Goal: Information Seeking & Learning: Learn about a topic

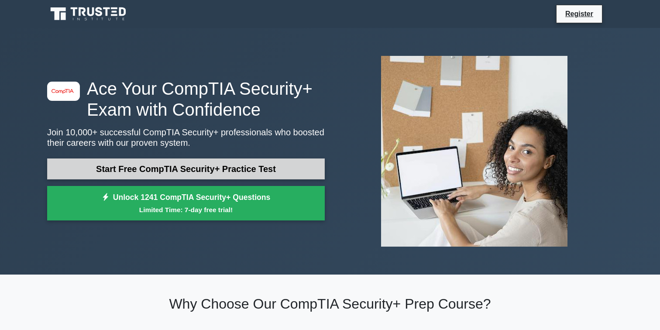
click at [265, 172] on link "Start Free CompTIA Security+ Practice Test" at bounding box center [186, 169] width 278 height 21
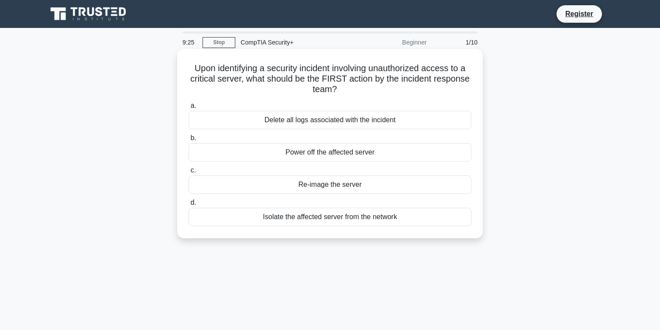
click at [380, 215] on div "Isolate the affected server from the network" at bounding box center [330, 217] width 283 height 18
click at [189, 206] on input "d. Isolate the affected server from the network" at bounding box center [189, 203] width 0 height 6
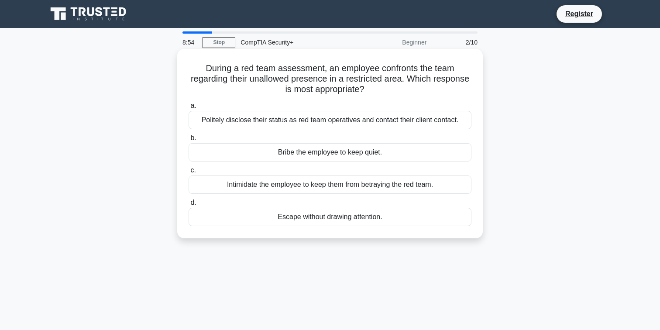
click at [345, 121] on div "Politely disclose their status as red team operatives and contact their client …" at bounding box center [330, 120] width 283 height 18
click at [189, 109] on input "a. Politely disclose their status as red team operatives and contact their clie…" at bounding box center [189, 106] width 0 height 6
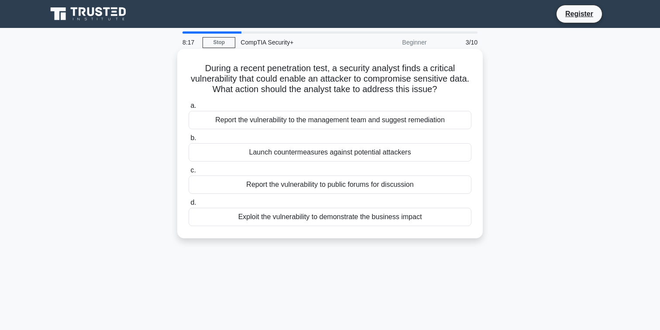
click at [323, 152] on div "Launch countermeasures against potential attackers" at bounding box center [330, 152] width 283 height 18
click at [189, 141] on input "b. Launch countermeasures against potential attackers" at bounding box center [189, 138] width 0 height 6
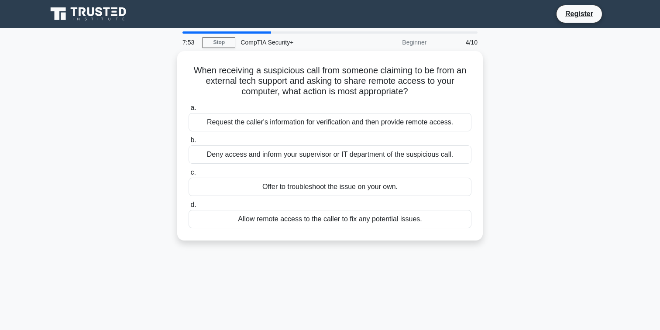
click at [323, 152] on div "Deny access and inform your supervisor or IT department of the suspicious call." at bounding box center [330, 154] width 283 height 18
click at [189, 143] on input "b. Deny access and inform your supervisor or IT department of the suspicious ca…" at bounding box center [189, 141] width 0 height 6
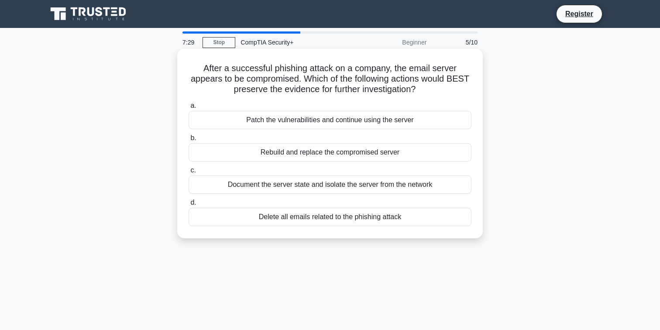
click at [388, 186] on div "Document the server state and isolate the server from the network" at bounding box center [330, 185] width 283 height 18
click at [189, 173] on input "c. Document the server state and isolate the server from the network" at bounding box center [189, 171] width 0 height 6
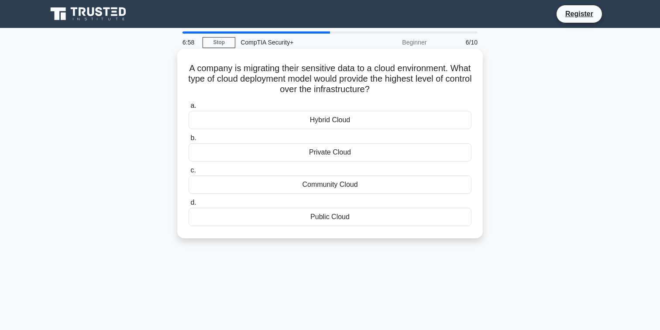
click at [384, 156] on div "Private Cloud" at bounding box center [330, 152] width 283 height 18
click at [189, 141] on input "b. Private Cloud" at bounding box center [189, 138] width 0 height 6
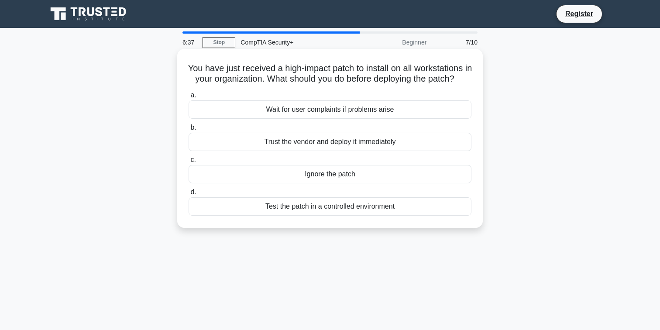
click at [345, 204] on div "Test the patch in a controlled environment" at bounding box center [330, 206] width 283 height 18
click at [189, 195] on input "d. Test the patch in a controlled environment" at bounding box center [189, 193] width 0 height 6
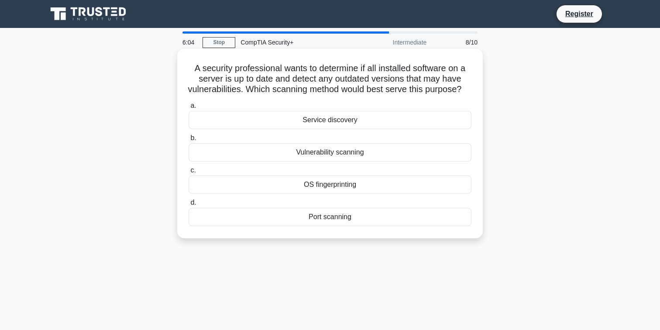
click at [358, 162] on div "Vulnerability scanning" at bounding box center [330, 152] width 283 height 18
click at [189, 141] on input "b. Vulnerability scanning" at bounding box center [189, 138] width 0 height 6
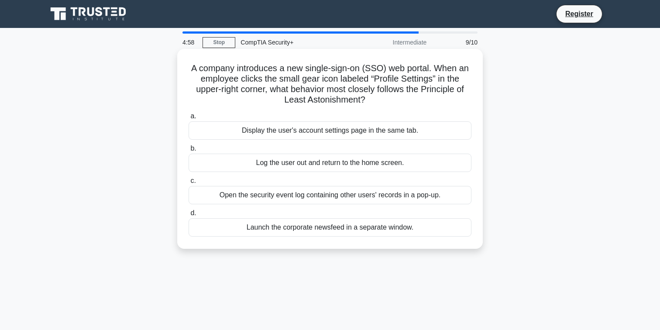
click at [370, 131] on div "Display the user's account settings page in the same tab." at bounding box center [330, 130] width 283 height 18
click at [189, 119] on input "a. Display the user's account settings page in the same tab." at bounding box center [189, 117] width 0 height 6
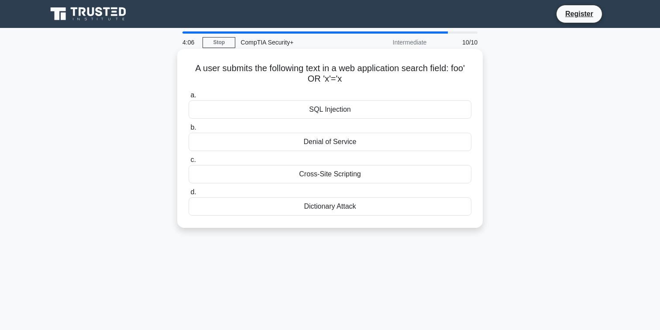
click at [355, 114] on div "SQL Injection" at bounding box center [330, 109] width 283 height 18
click at [189, 98] on input "a. SQL Injection" at bounding box center [189, 96] width 0 height 6
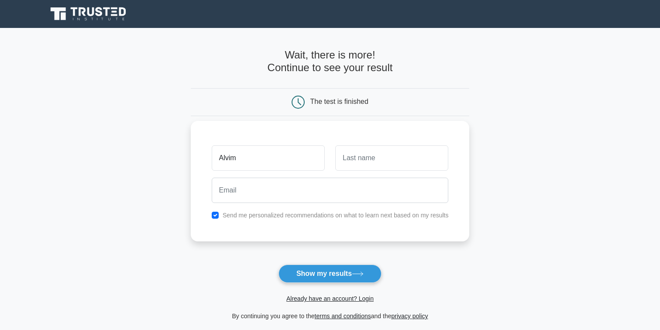
type input "Alvim"
click at [376, 151] on input "text" at bounding box center [391, 157] width 113 height 25
type input "Ofori"
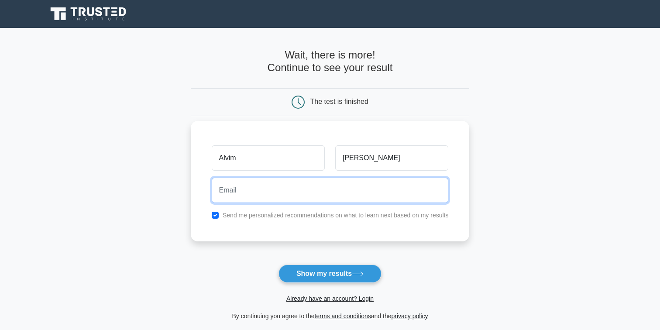
click at [277, 191] on input "email" at bounding box center [330, 190] width 237 height 25
type input "aldavidsk@gmail.com"
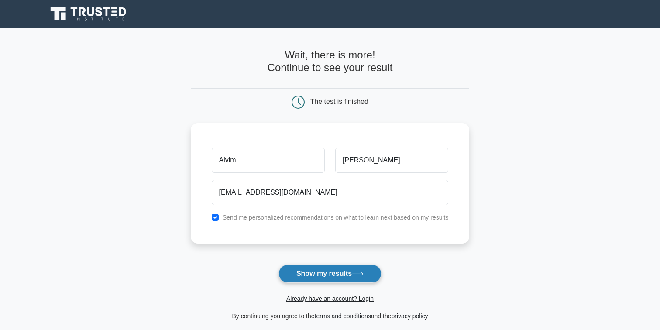
click at [326, 272] on button "Show my results" at bounding box center [330, 274] width 103 height 18
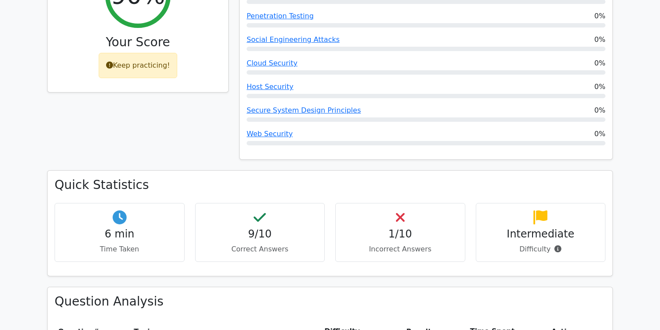
scroll to position [393, 0]
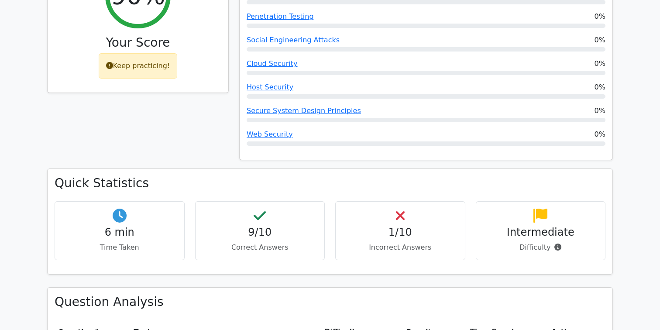
click at [415, 226] on h4 "1/10" at bounding box center [400, 232] width 115 height 13
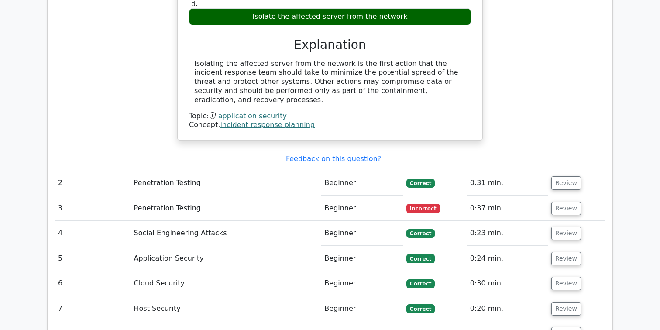
scroll to position [913, 0]
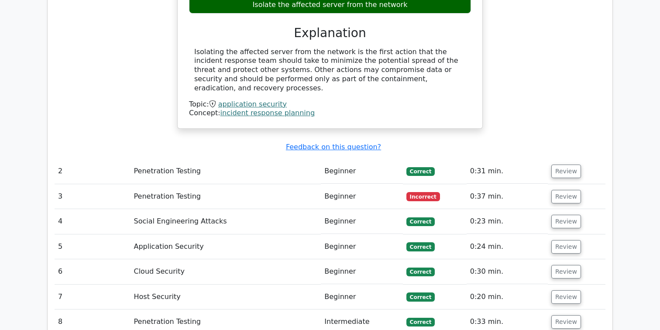
click at [422, 192] on span "Incorrect" at bounding box center [424, 196] width 34 height 9
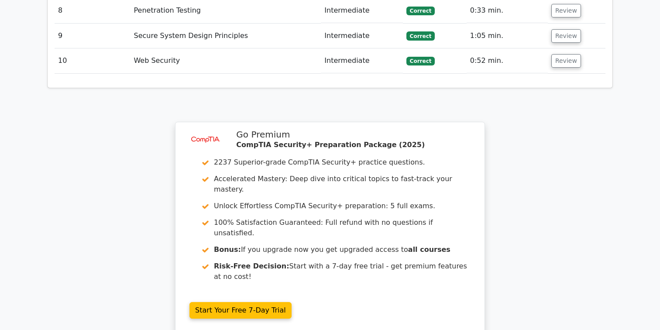
scroll to position [1270, 0]
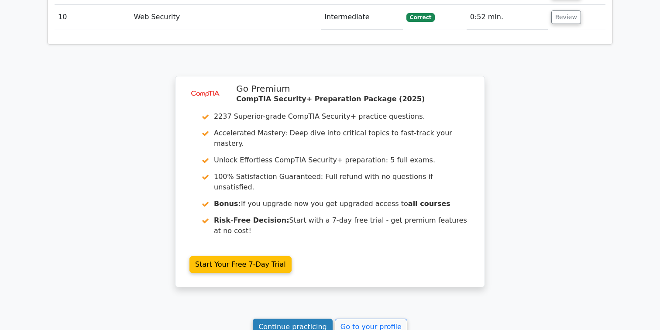
click at [290, 319] on link "Continue practicing" at bounding box center [293, 327] width 80 height 17
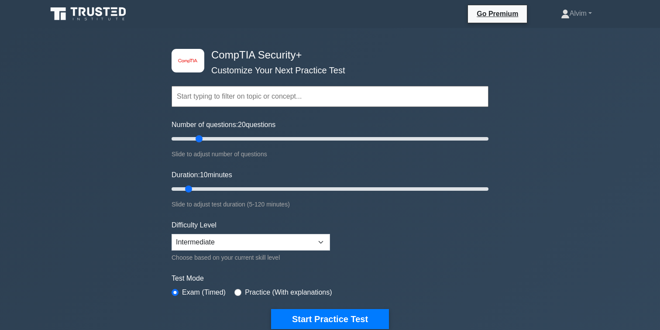
drag, startPoint x: 181, startPoint y: 141, endPoint x: 199, endPoint y: 141, distance: 17.9
type input "20"
click at [199, 141] on input "Number of questions: 20 questions" at bounding box center [330, 139] width 317 height 10
click at [229, 244] on select "Beginner Intermediate Expert" at bounding box center [251, 242] width 159 height 17
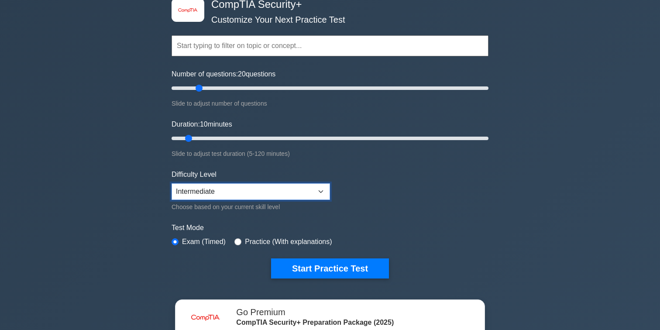
scroll to position [53, 0]
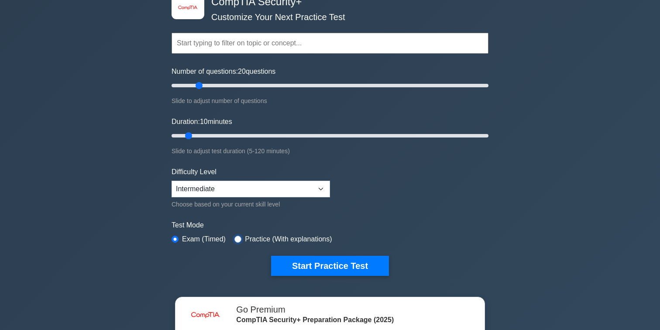
click at [241, 238] on input "radio" at bounding box center [237, 239] width 7 height 7
radio input "true"
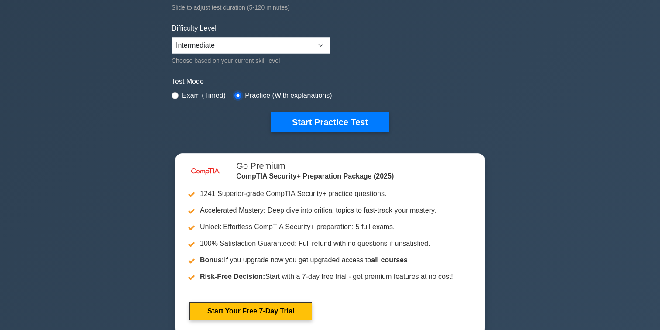
scroll to position [172, 0]
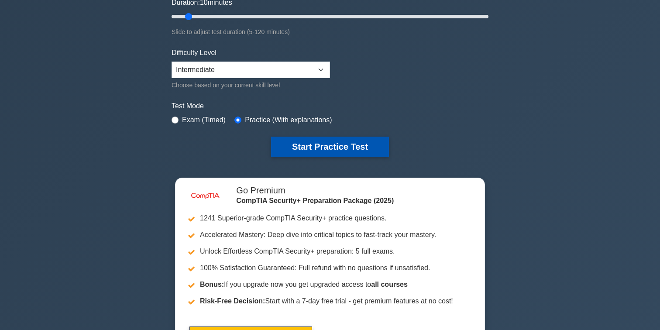
click at [319, 153] on button "Start Practice Test" at bounding box center [330, 147] width 118 height 20
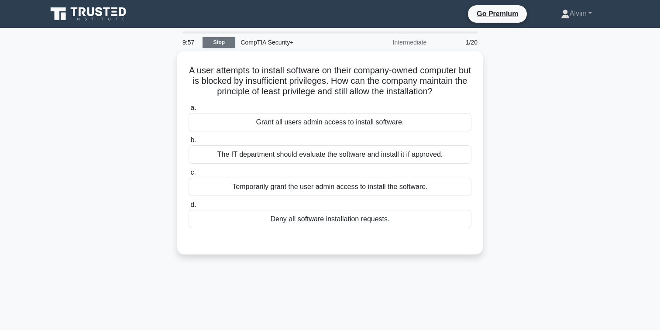
click at [224, 45] on link "Stop" at bounding box center [219, 42] width 33 height 11
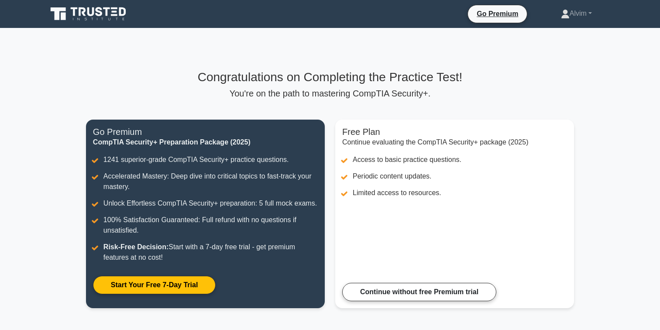
click at [241, 5] on div "Go Premium Alvim Profile Settings Profile Settings Go Premium Alvim Profile Set…" at bounding box center [375, 14] width 475 height 18
